Goal: Communication & Community: Answer question/provide support

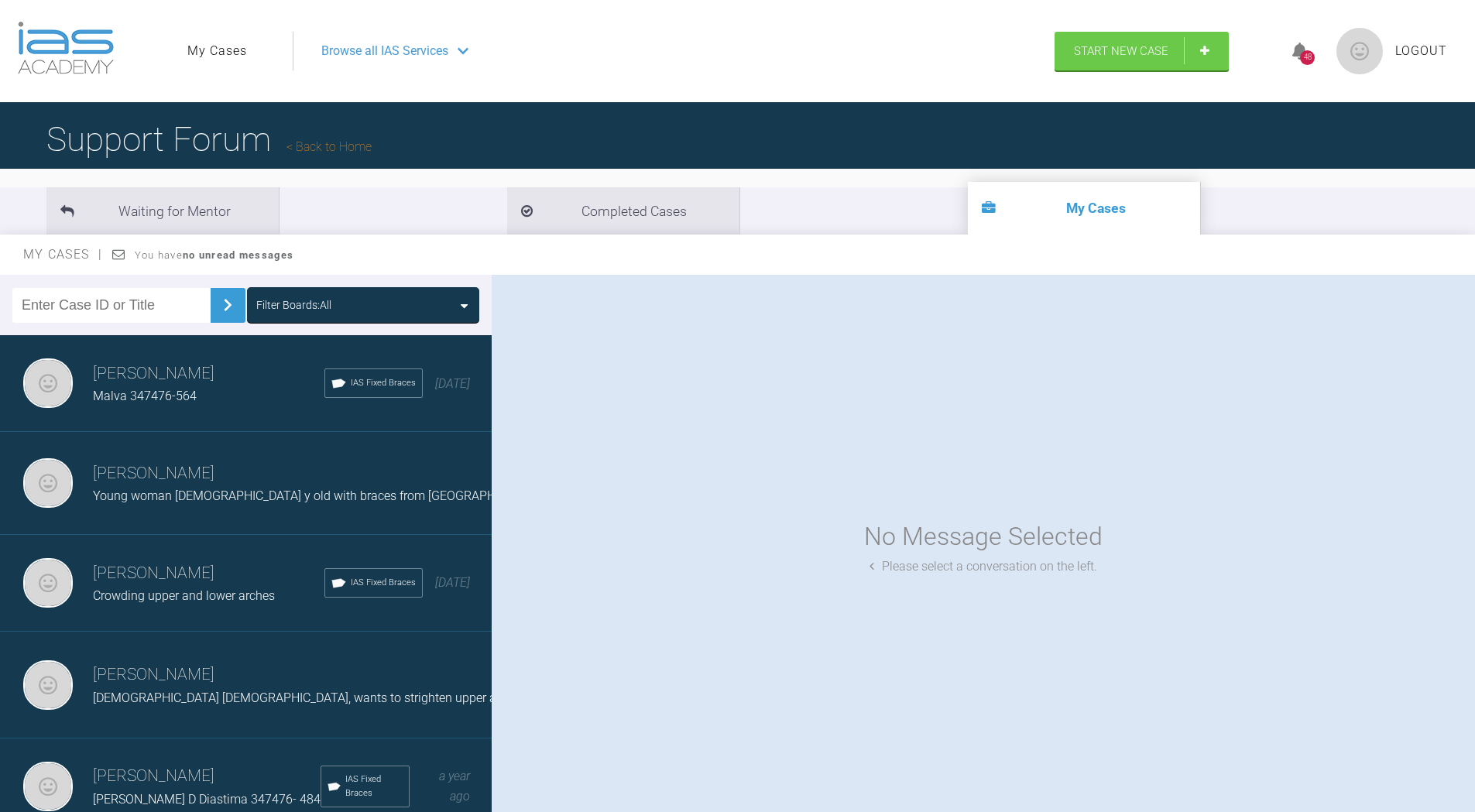
scroll to position [77, 0]
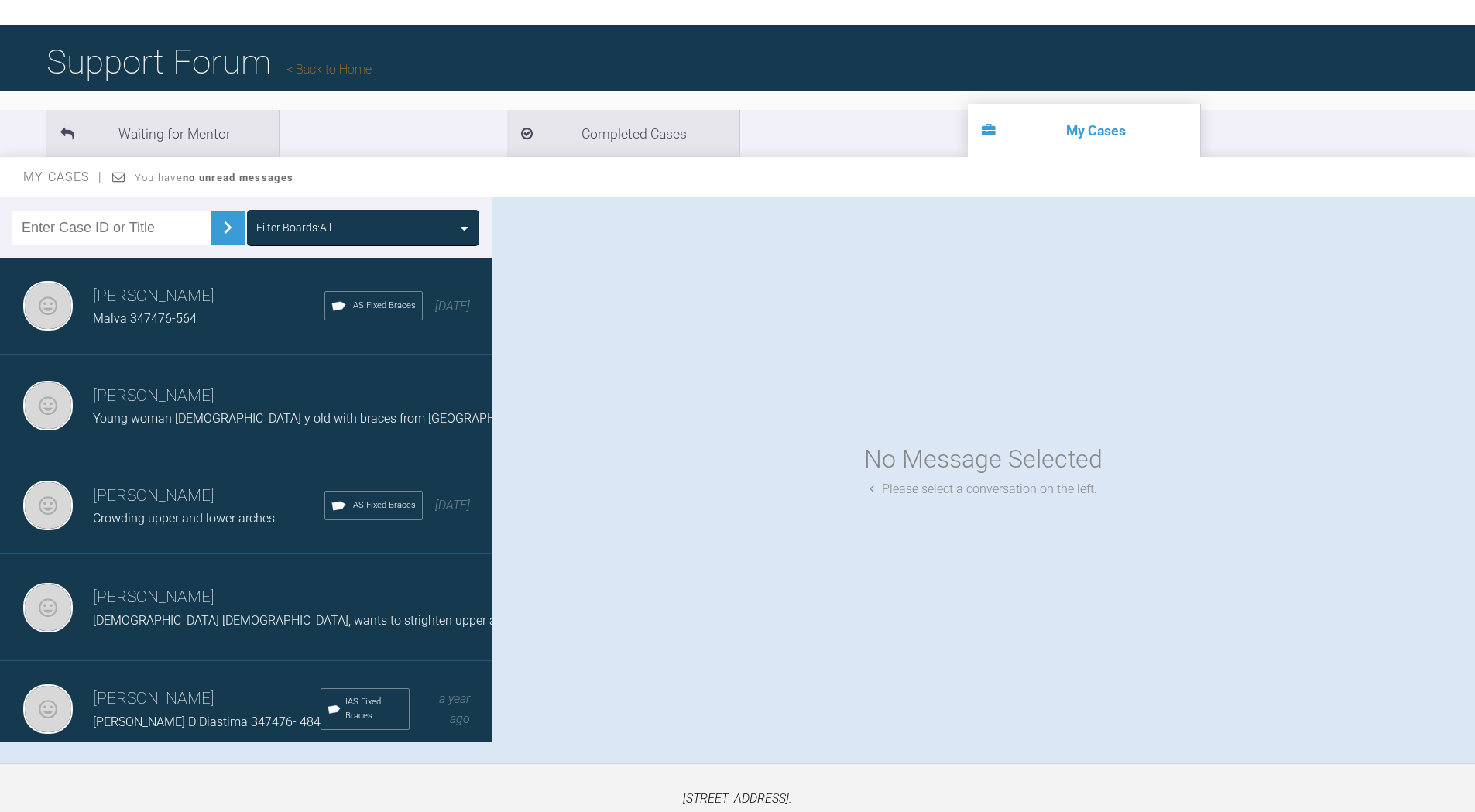
click at [201, 516] on span "Crowding upper and lower arches" at bounding box center [184, 518] width 182 height 15
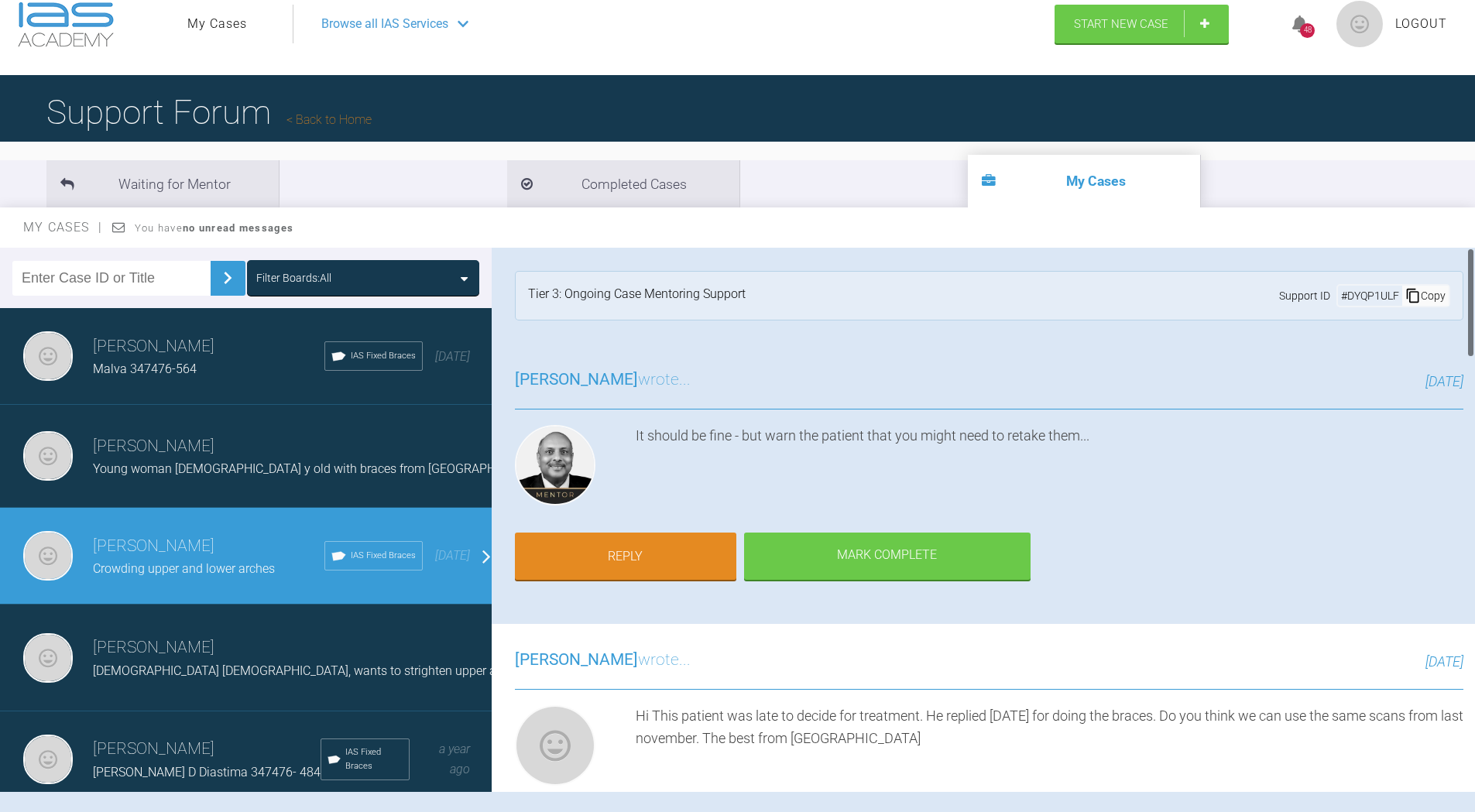
scroll to position [0, 0]
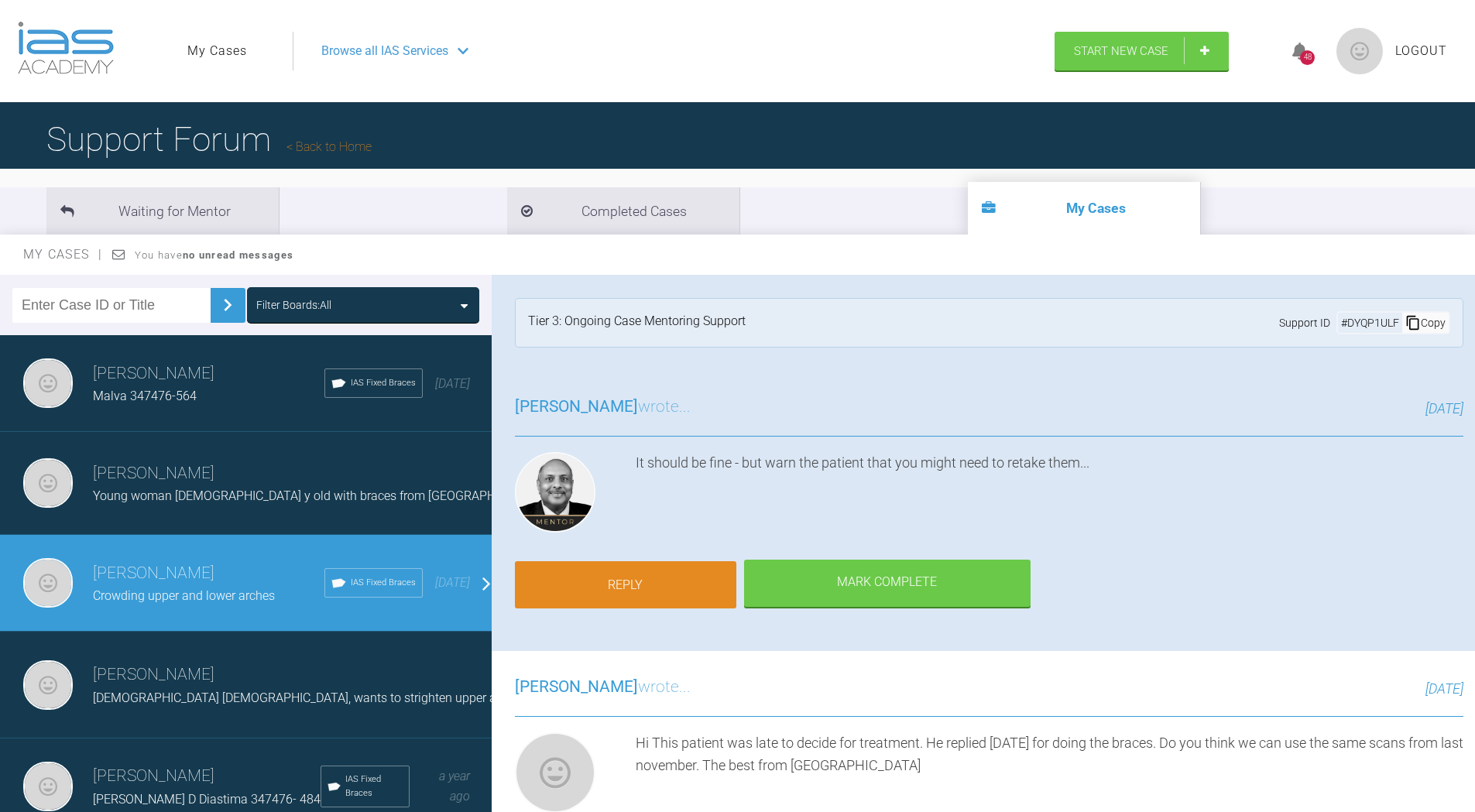
click at [701, 585] on link "Reply" at bounding box center [625, 585] width 222 height 48
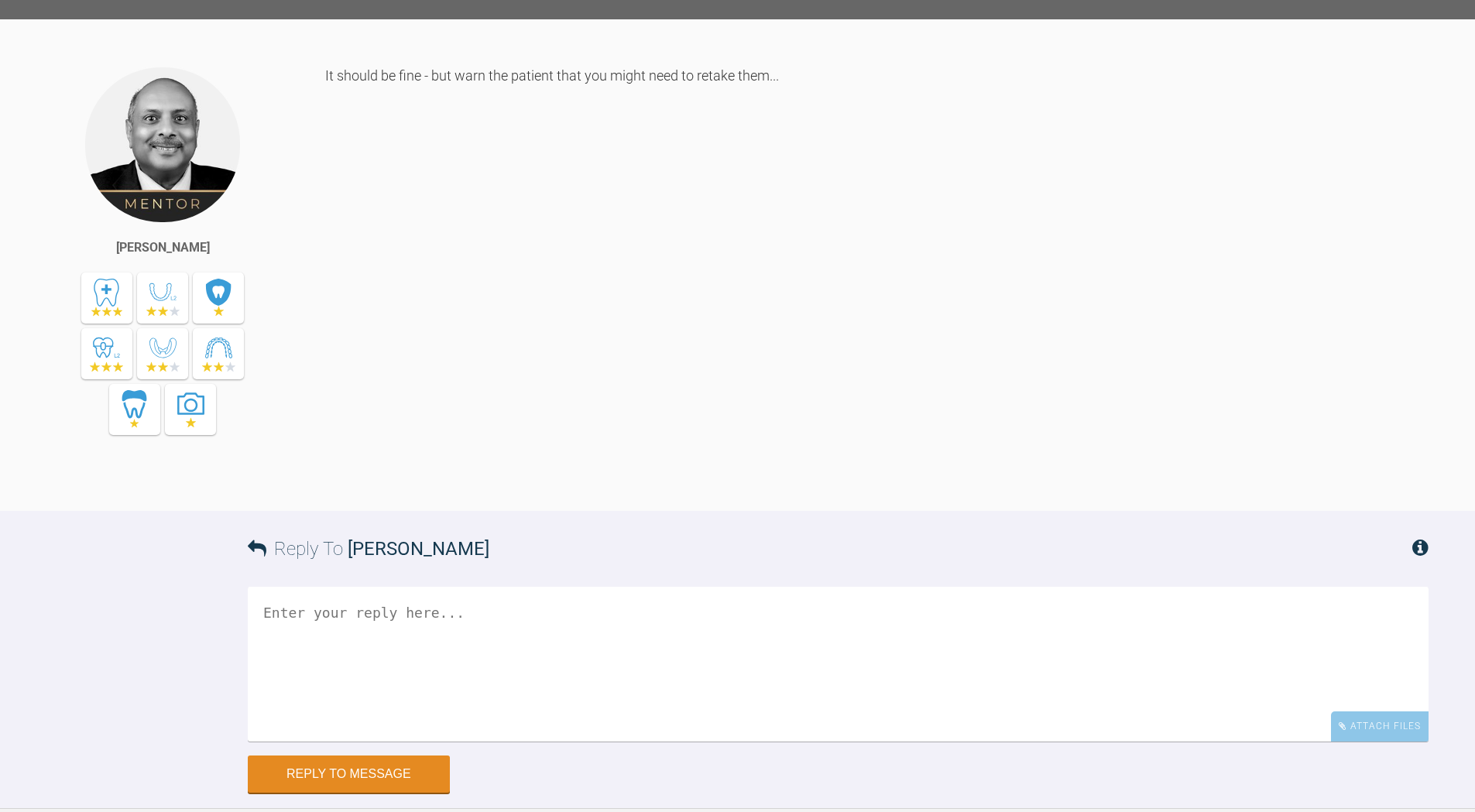
scroll to position [4434, 0]
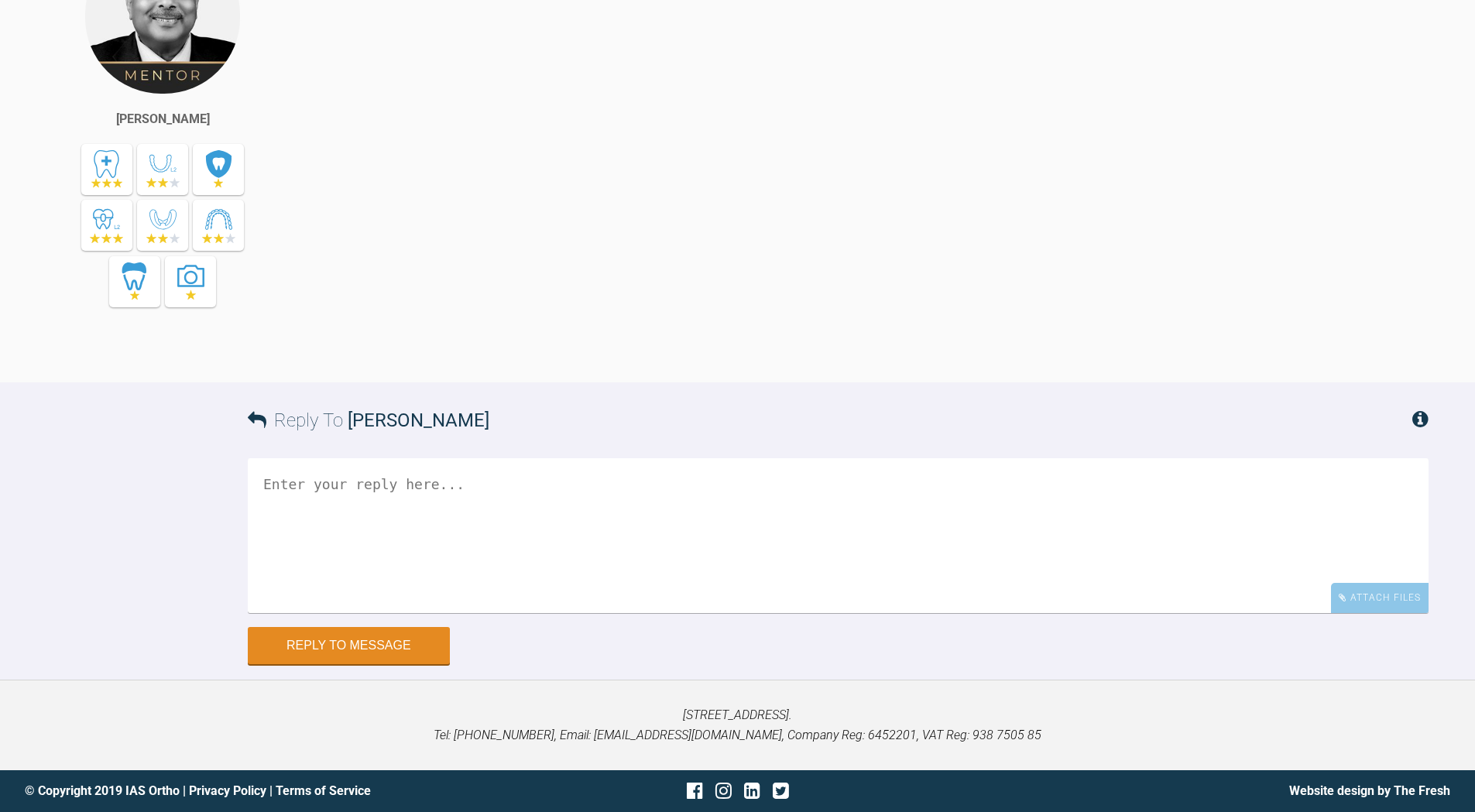
click at [456, 499] on textarea at bounding box center [837, 535] width 1181 height 155
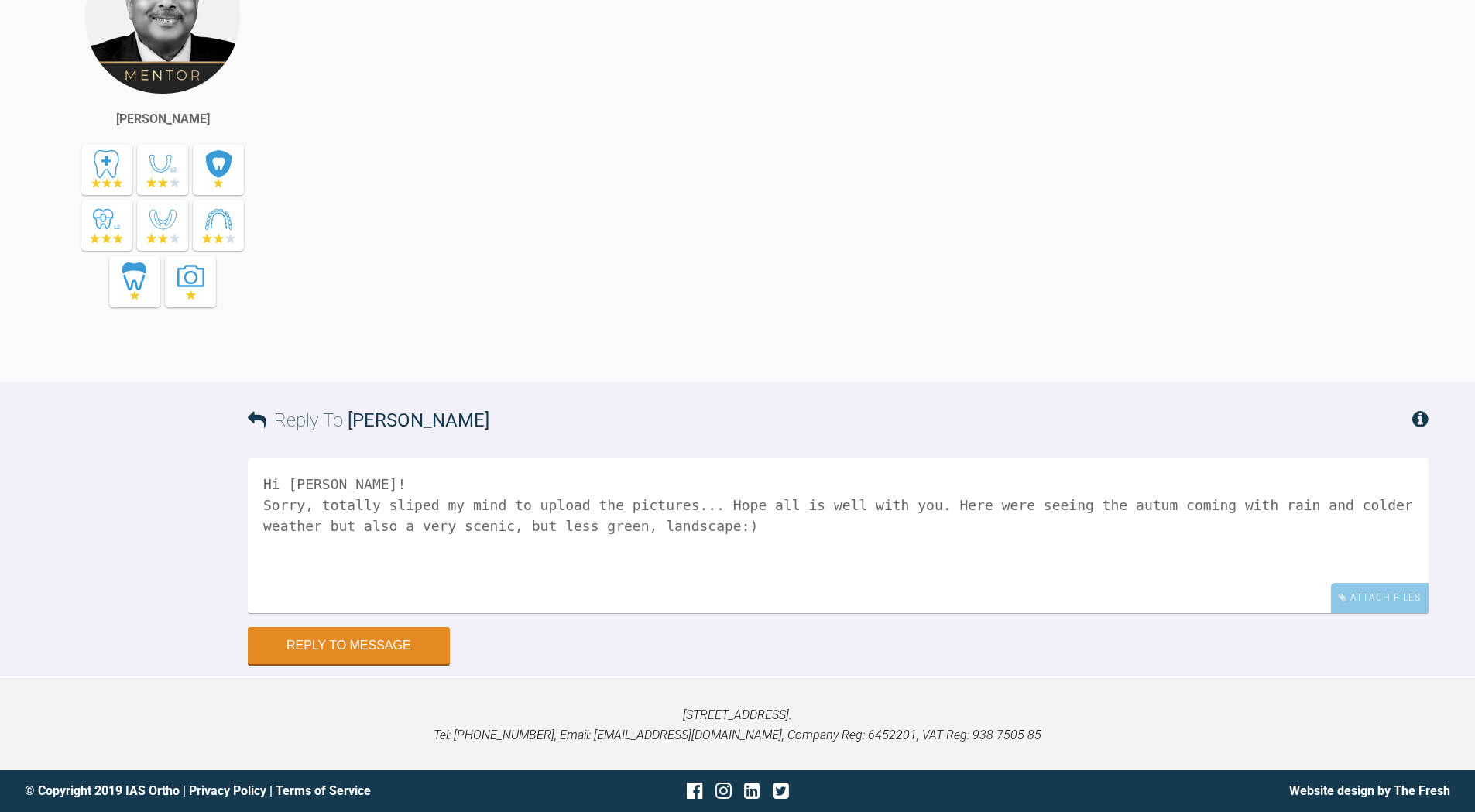
click at [606, 525] on textarea "Hi Pinko! Sorry, totally sliped my mind to upload the pictures... Hope all is w…" at bounding box center [837, 535] width 1181 height 155
click at [650, 525] on textarea "Hi Pinko! Sorry, totally sliped my mind to upload the pictures... Hope all is w…" at bounding box center [837, 535] width 1181 height 155
type textarea "Hi Pinko! Sorry, totally sliped my mind to upload the pictures... Hope all is w…"
click at [1345, 602] on icon at bounding box center [1342, 597] width 8 height 9
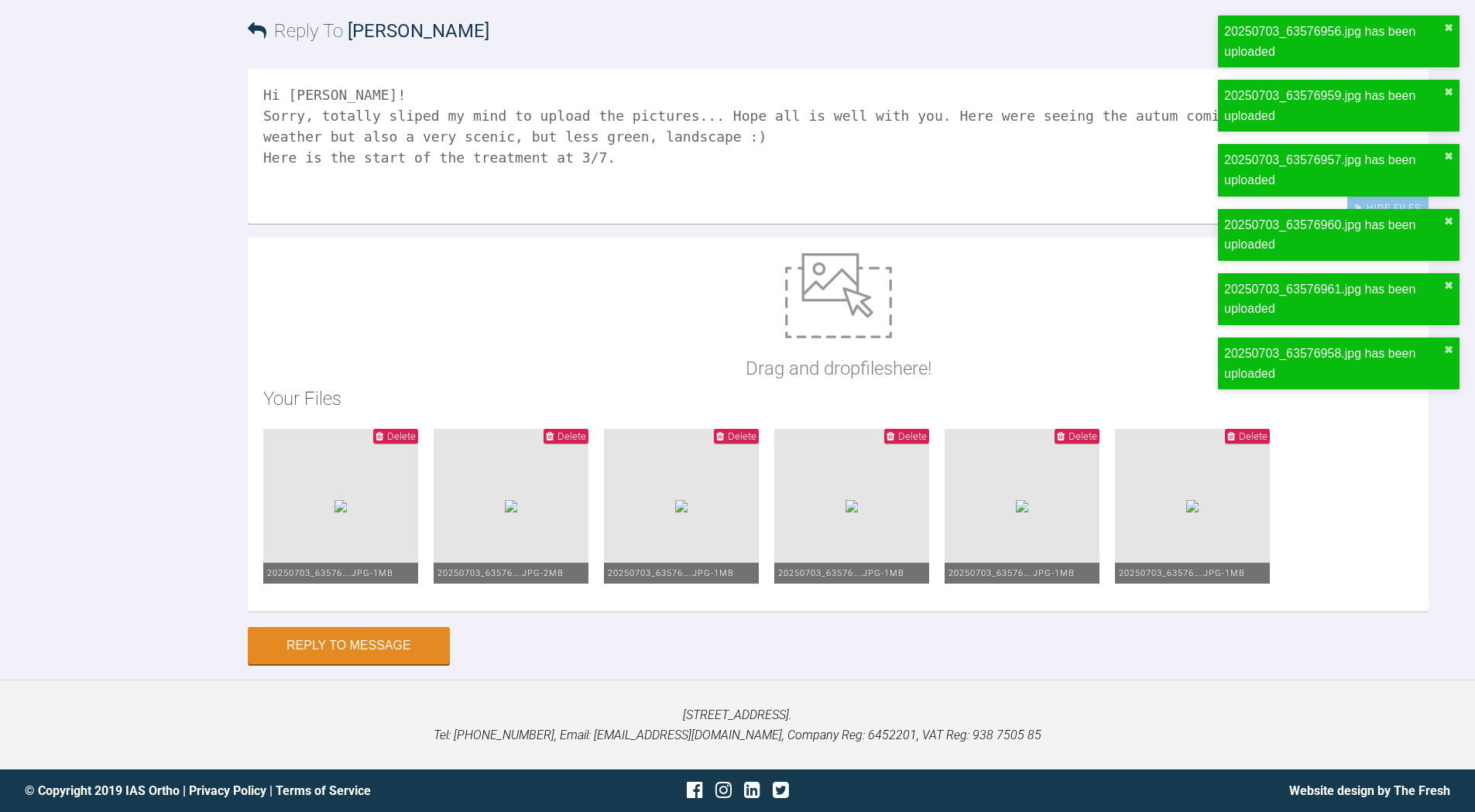
scroll to position [4976, 0]
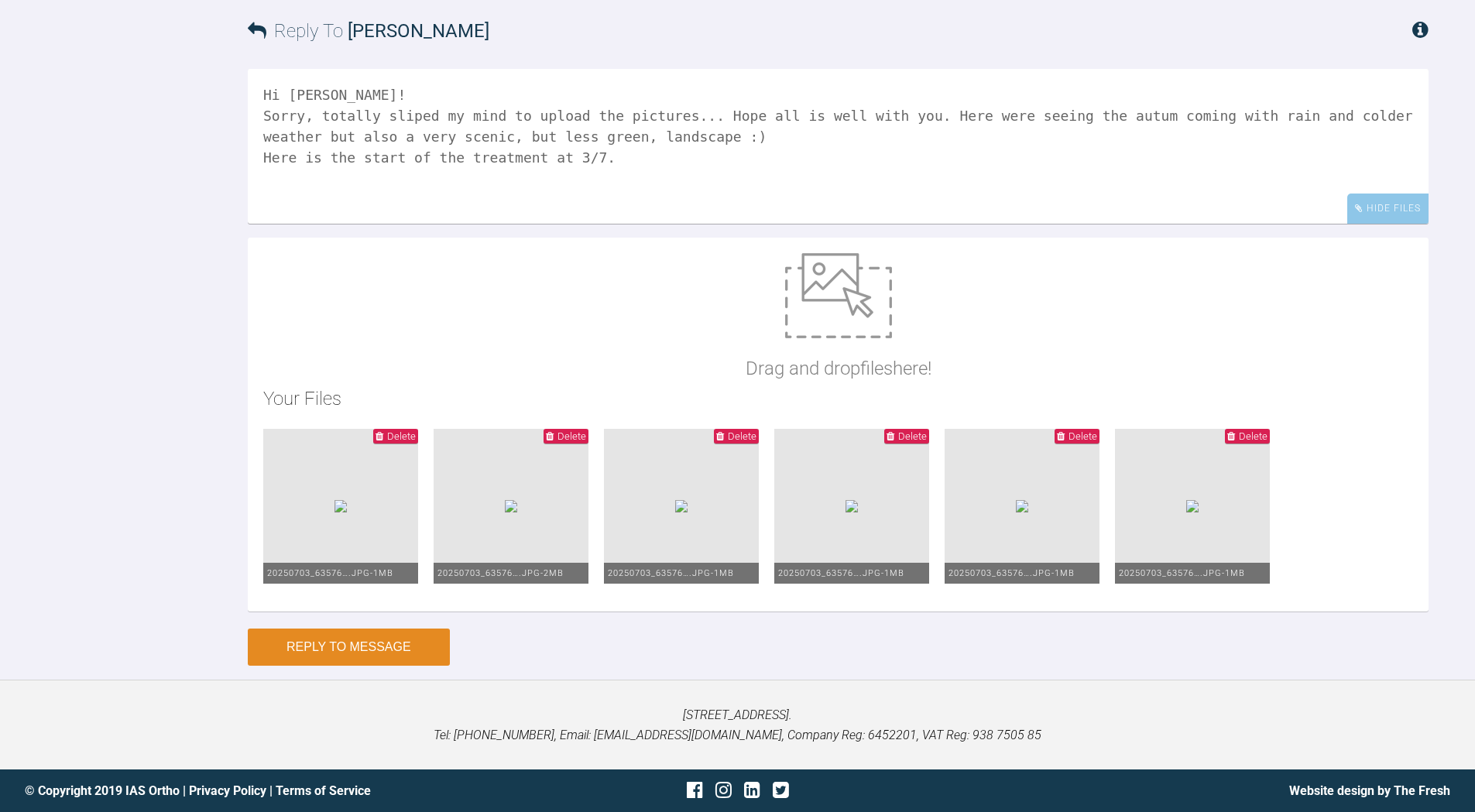
click at [425, 664] on button "Reply to Message" at bounding box center [348, 646] width 202 height 37
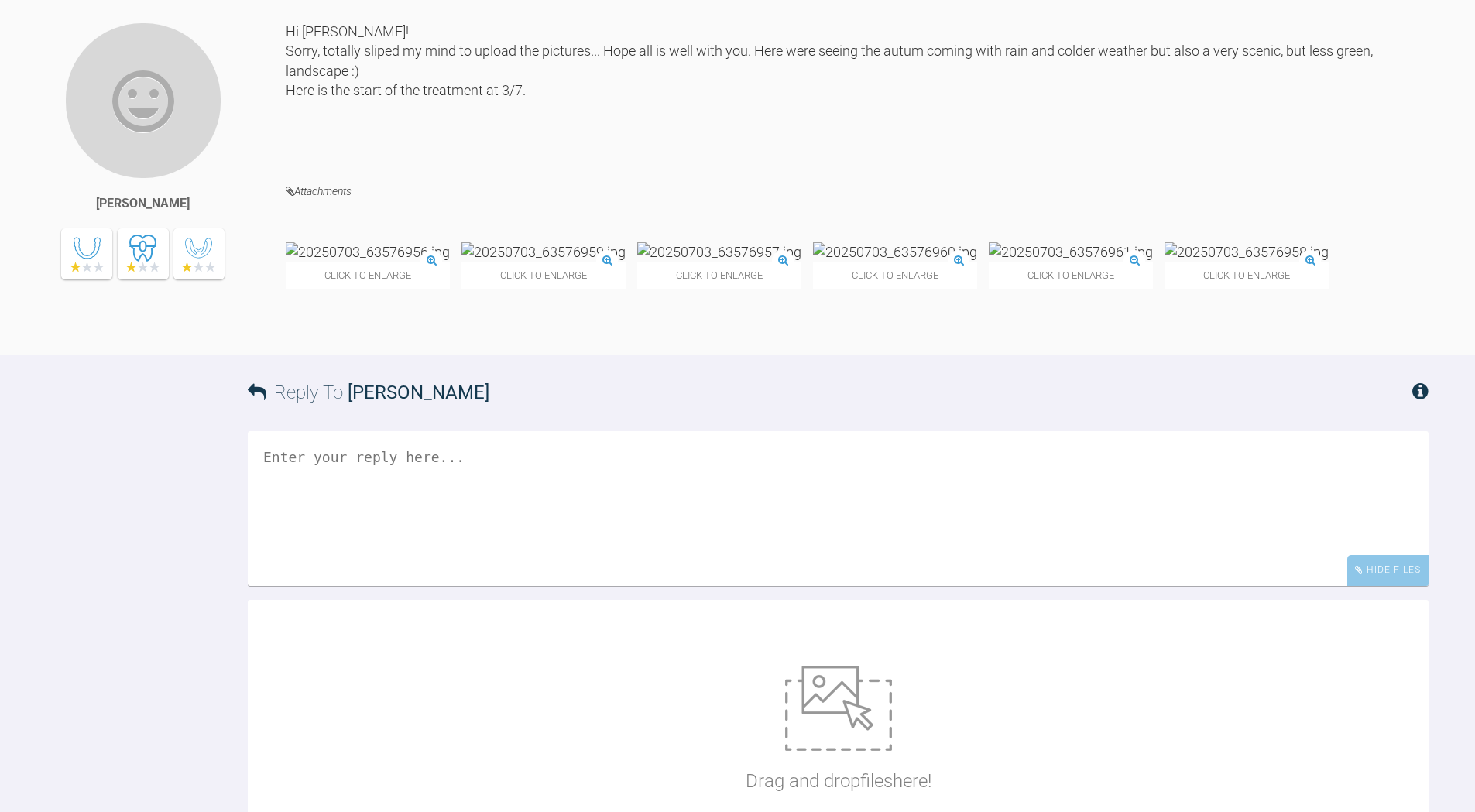
scroll to position [4800, 0]
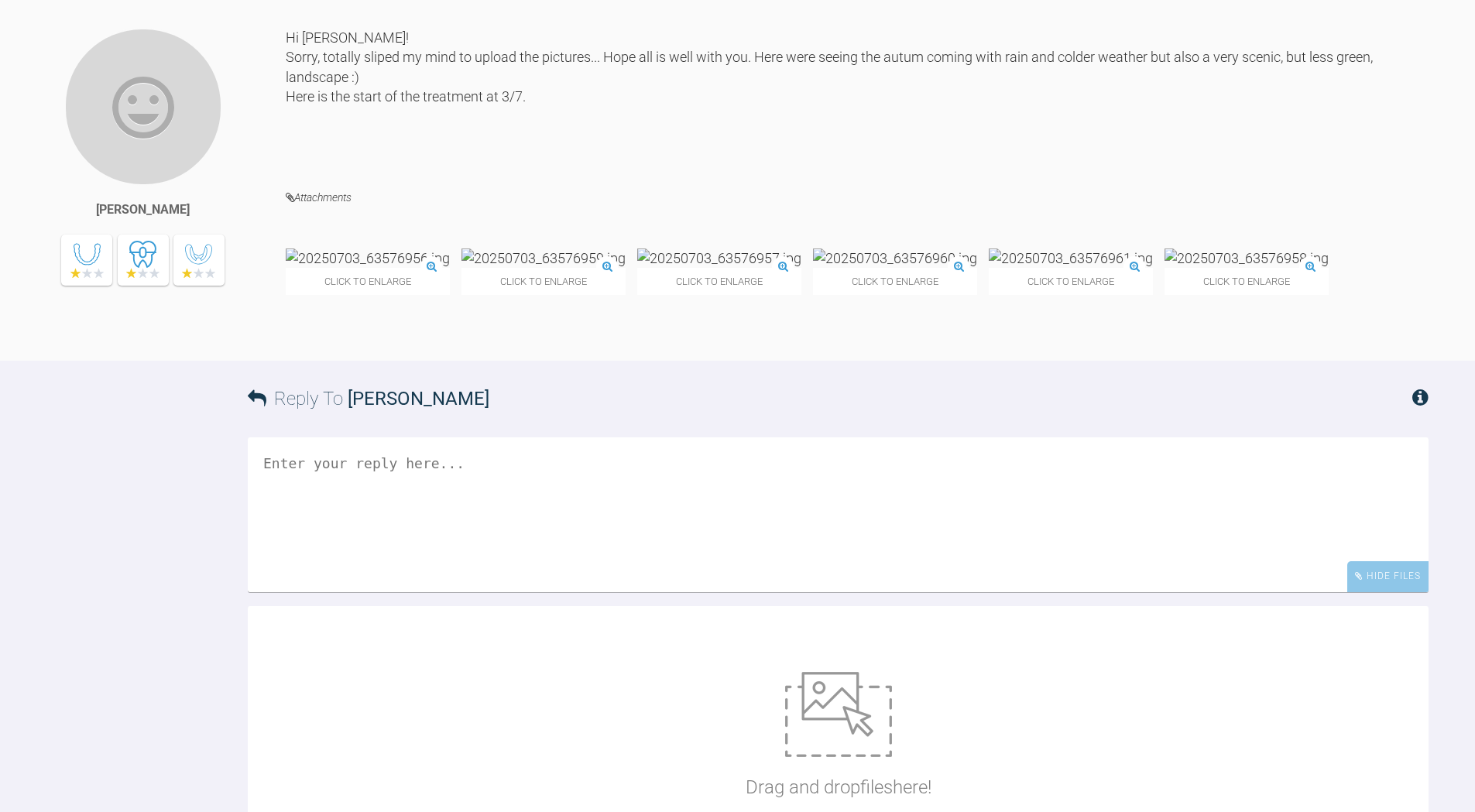
click at [392, 592] on textarea at bounding box center [837, 514] width 1181 height 155
type textarea "H"
click at [547, 592] on textarea "The patient then recieved 016 at 12/8 were I totally missed taking photos. Toda…" at bounding box center [837, 514] width 1181 height 155
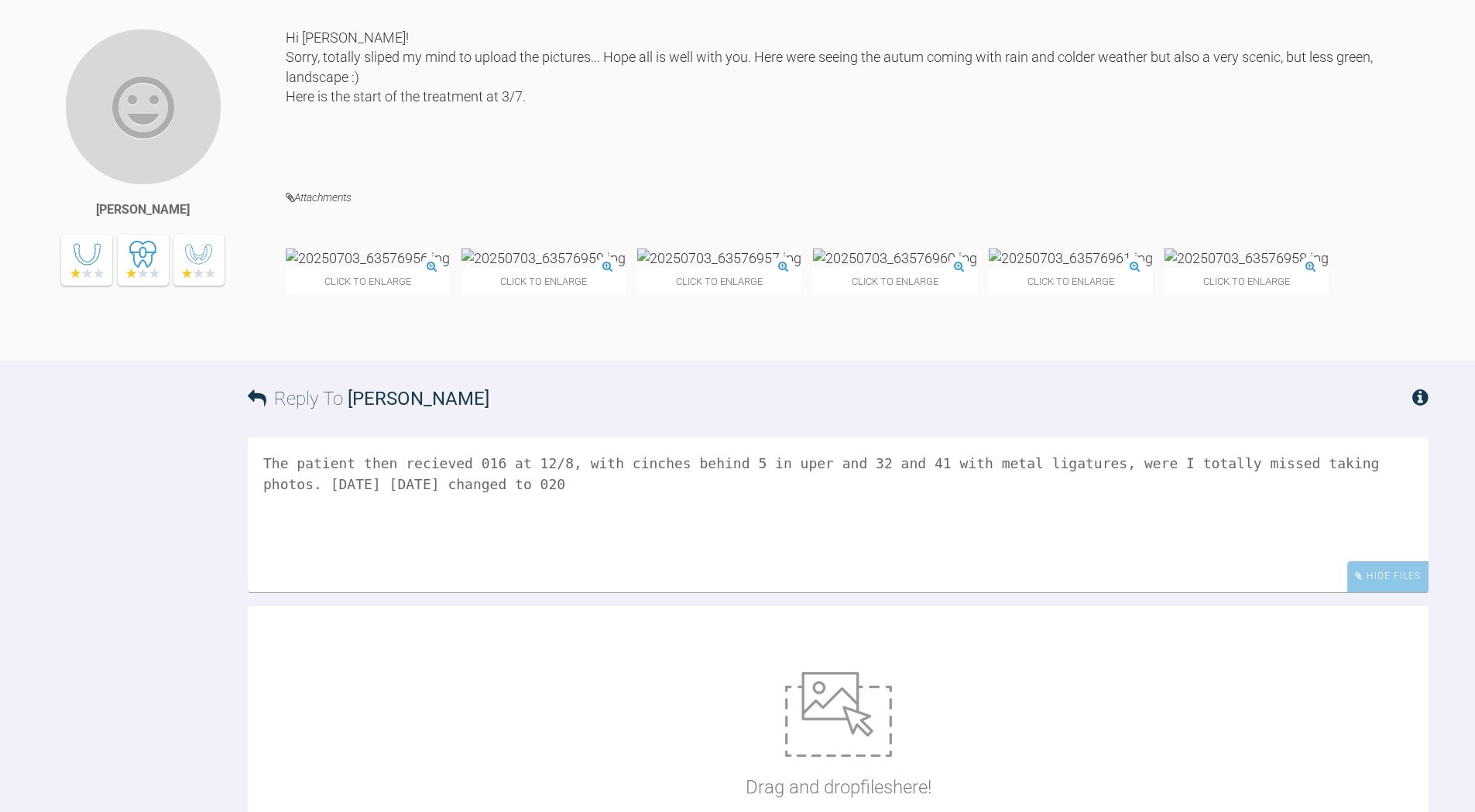
click at [455, 592] on textarea "The patient then recieved 016 at 12/8, with cinches behind 5 in uper and 32 and…" at bounding box center [837, 514] width 1181 height 155
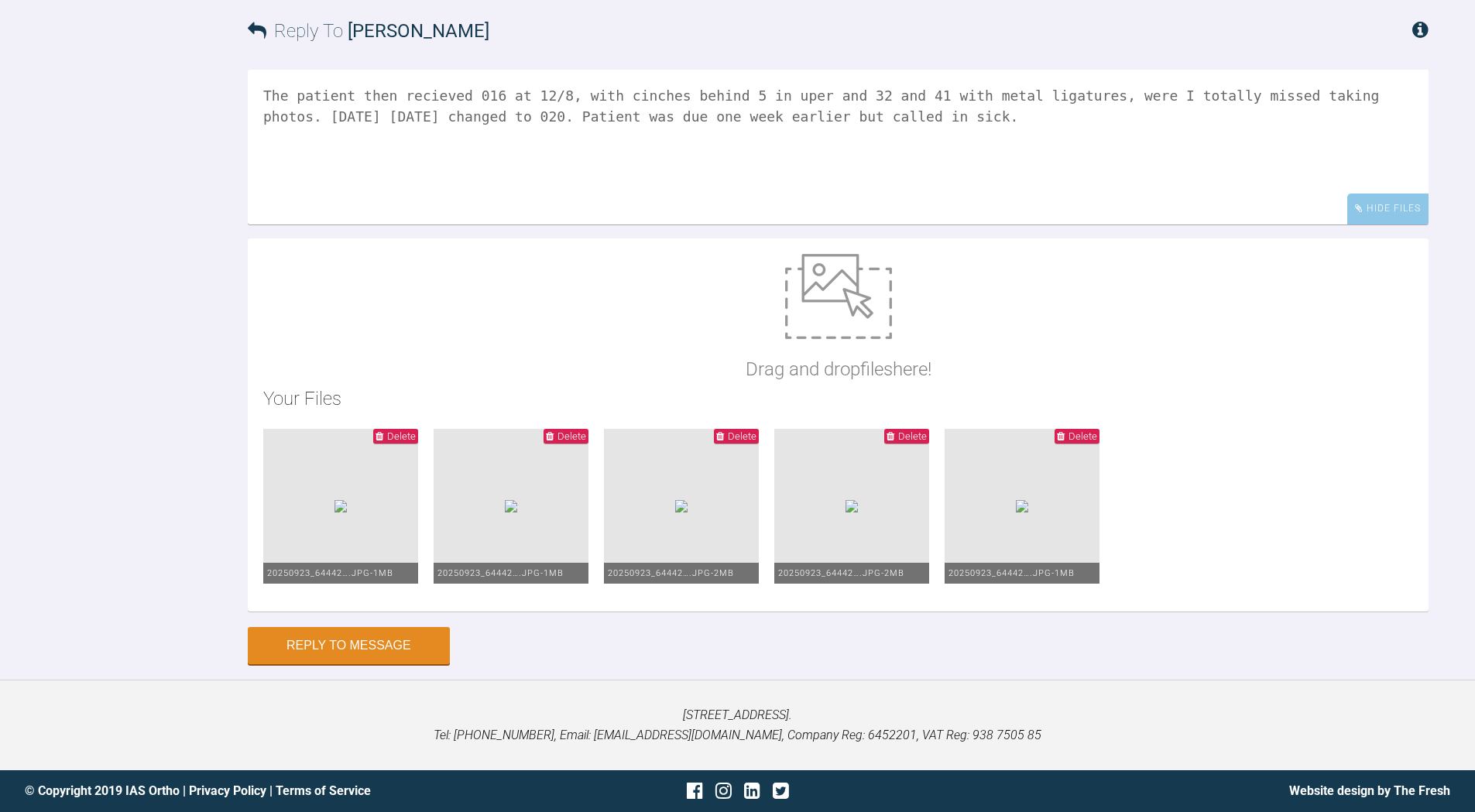
scroll to position [5237, 0]
click at [502, 220] on textarea "The patient then recieved 016 at 12/8, with cinches behind 5 in uper and 32 and…" at bounding box center [837, 146] width 1181 height 155
type textarea "The patient then recieved 016 at 12/8, with cinches behind 5 in uper and 32 and…"
click at [413, 655] on button "Reply to Message" at bounding box center [348, 646] width 202 height 37
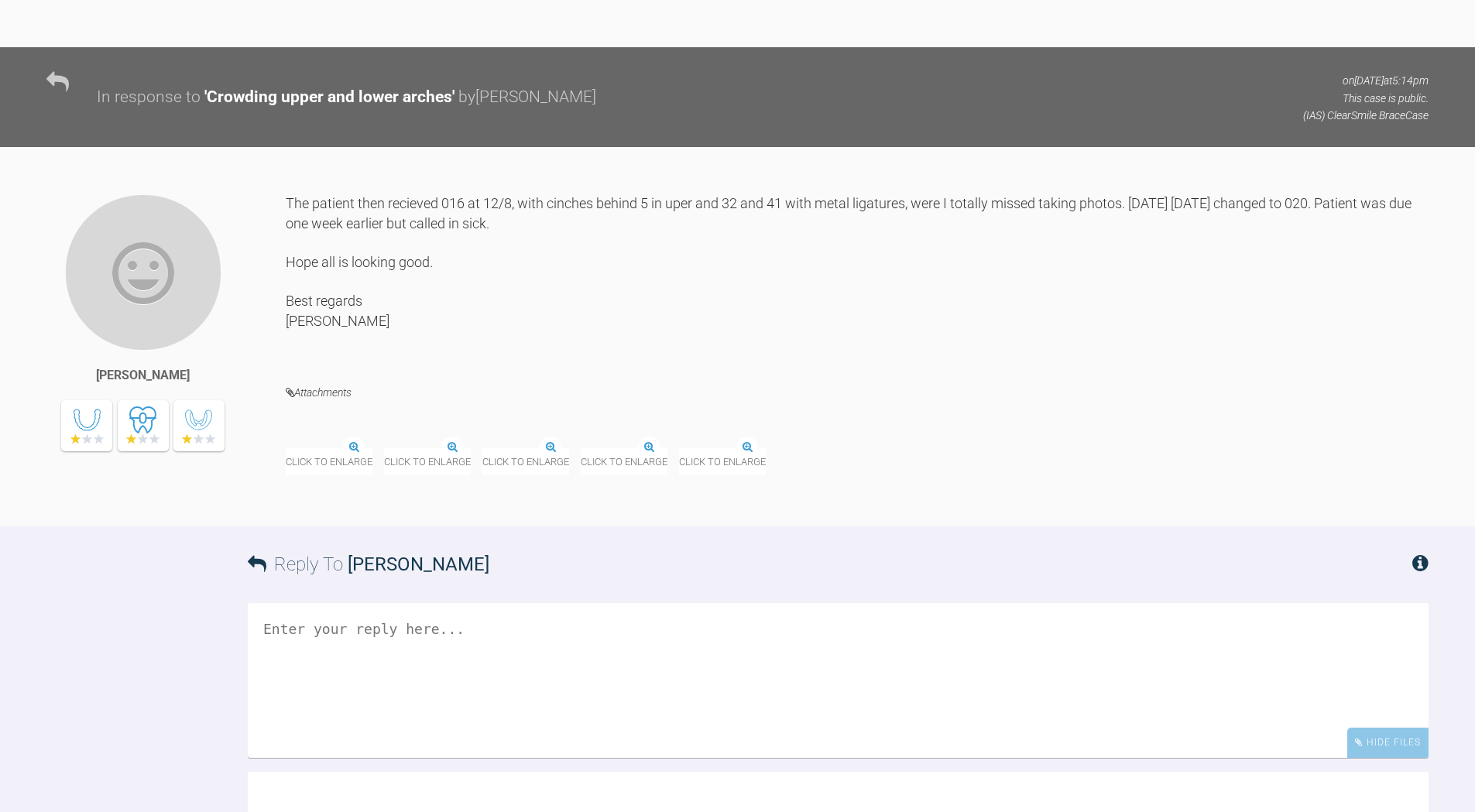
scroll to position [5201, 0]
